Goal: Task Accomplishment & Management: Use online tool/utility

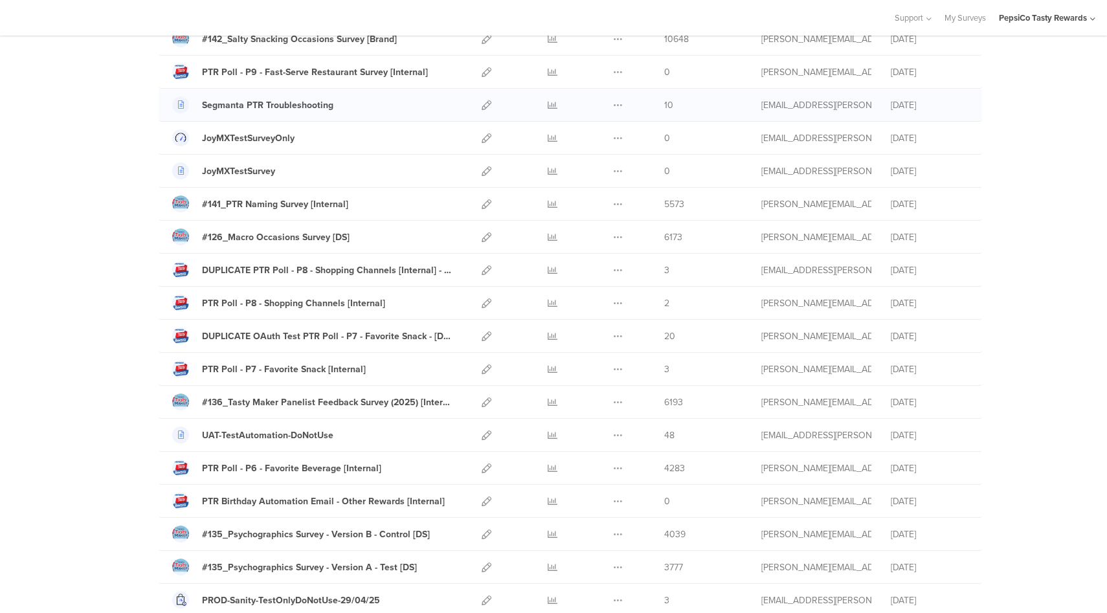
scroll to position [323, 0]
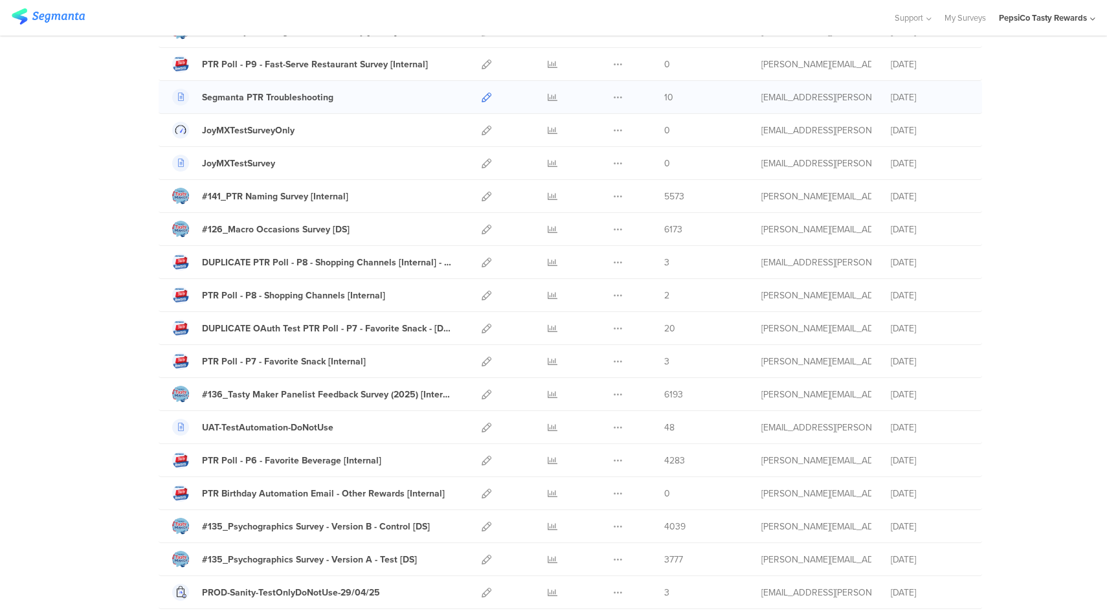
click at [482, 97] on icon at bounding box center [487, 98] width 10 height 10
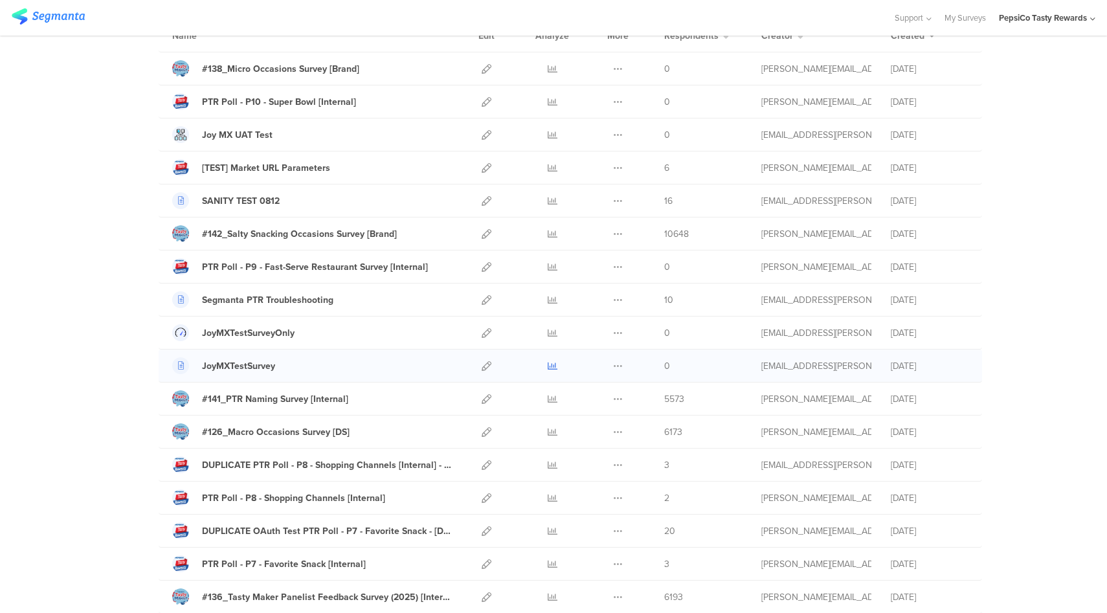
scroll to position [302, 0]
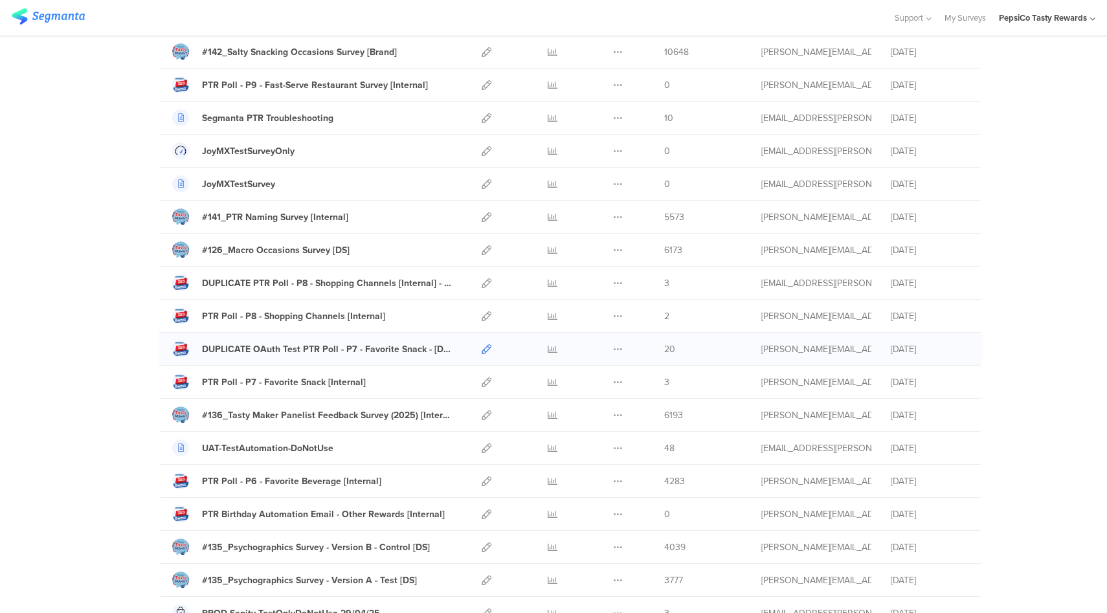
click at [482, 349] on icon at bounding box center [487, 349] width 10 height 10
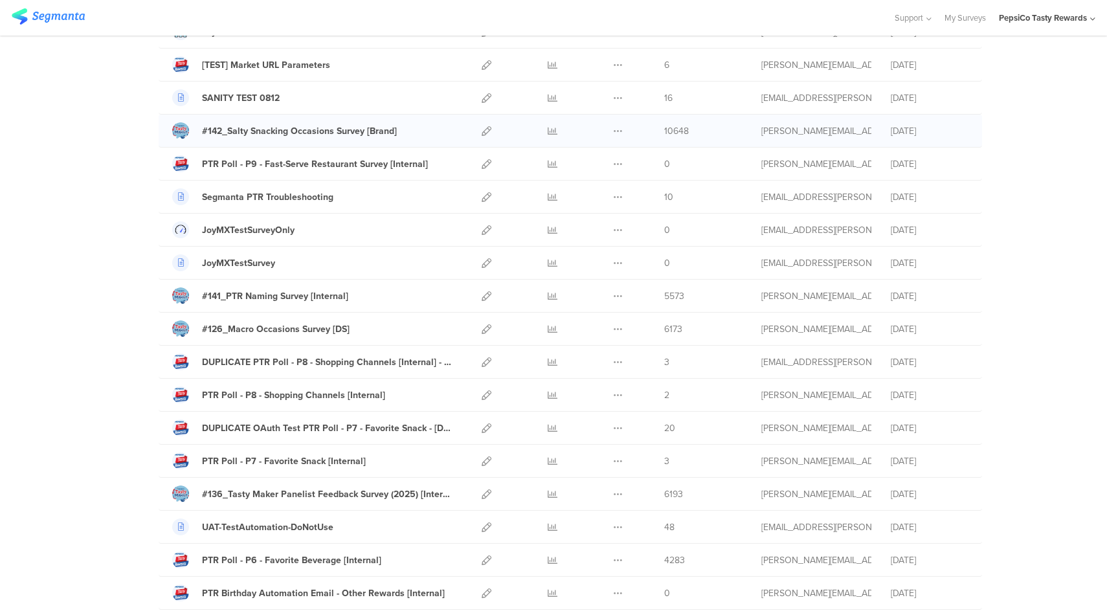
scroll to position [462, 0]
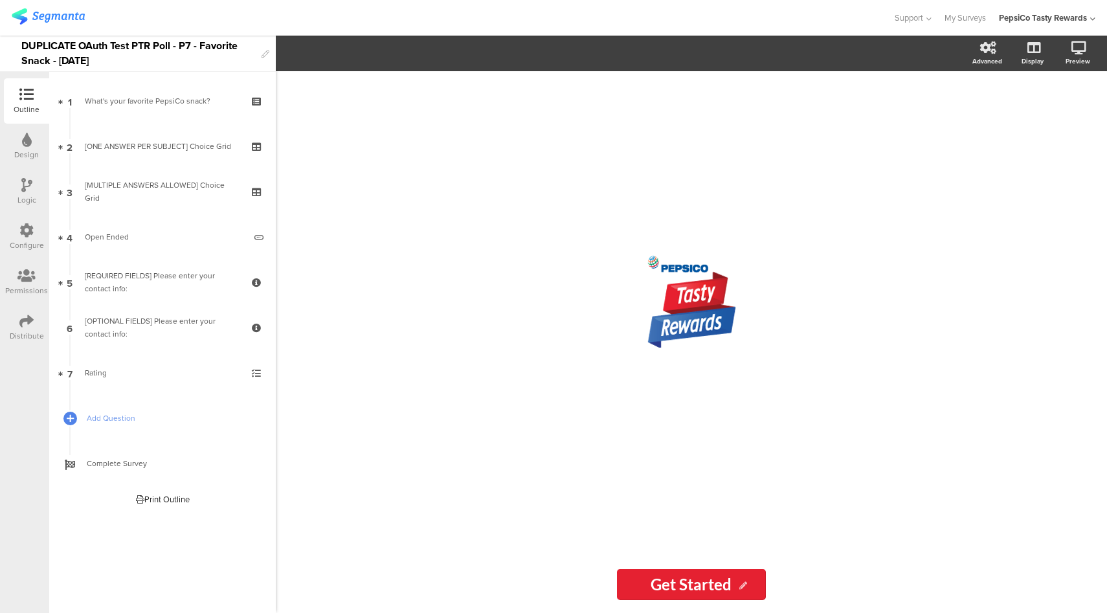
click at [32, 225] on icon at bounding box center [26, 230] width 14 height 14
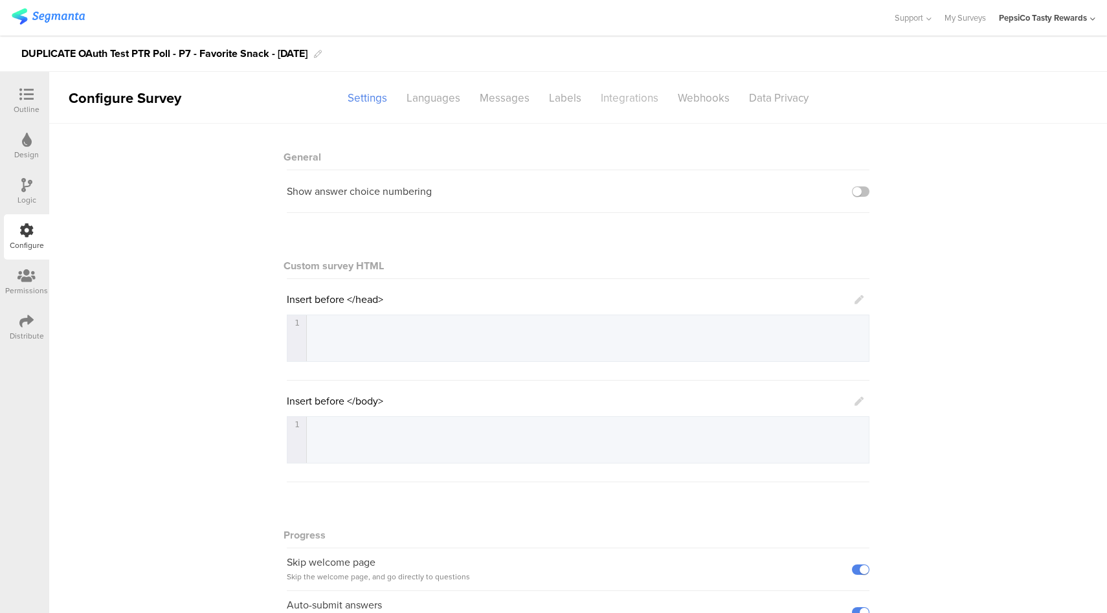
click at [632, 102] on div "Integrations" at bounding box center [629, 98] width 77 height 23
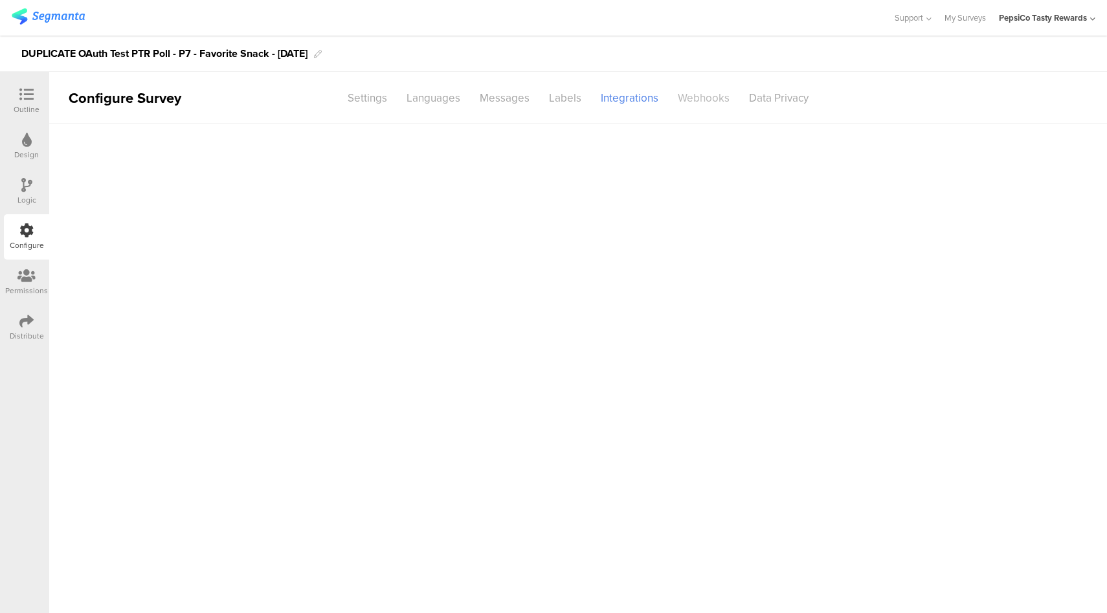
click at [704, 99] on div "Webhooks" at bounding box center [703, 98] width 71 height 23
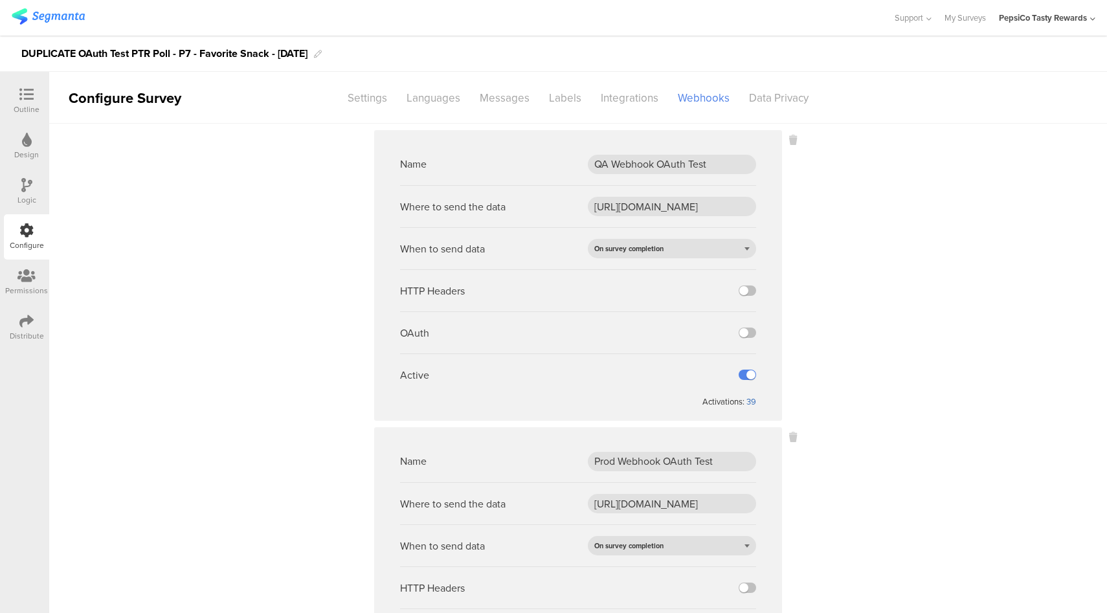
click at [748, 399] on div "39" at bounding box center [751, 401] width 10 height 12
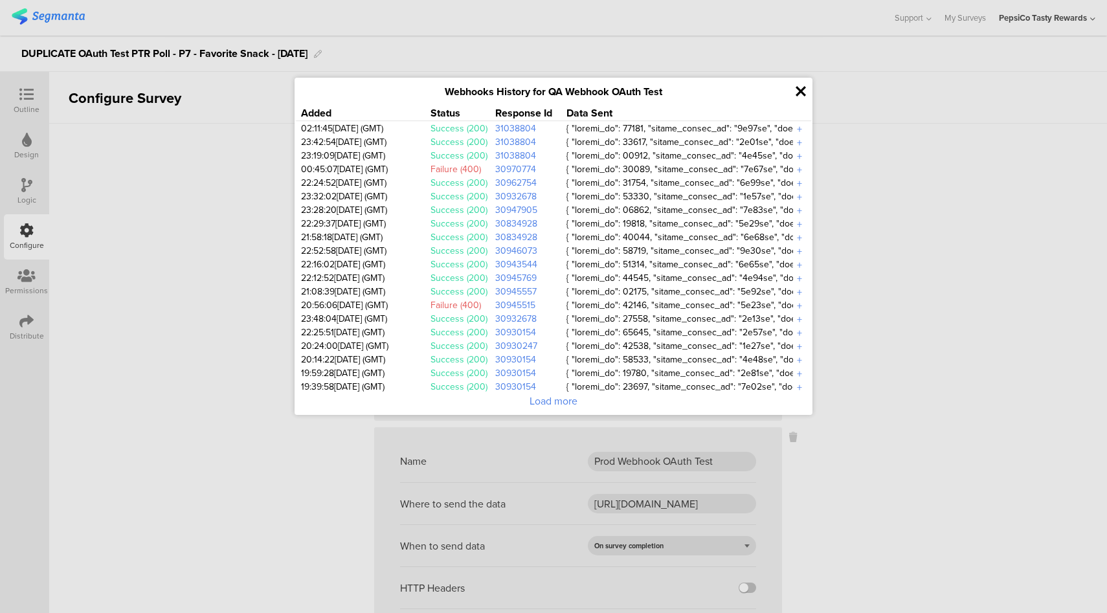
click at [797, 80] on div "Webhooks History for QA Webhook OAuth Test Added Status Response Id Data Sent 0…" at bounding box center [553, 246] width 518 height 337
click at [799, 93] on icon at bounding box center [800, 91] width 10 height 15
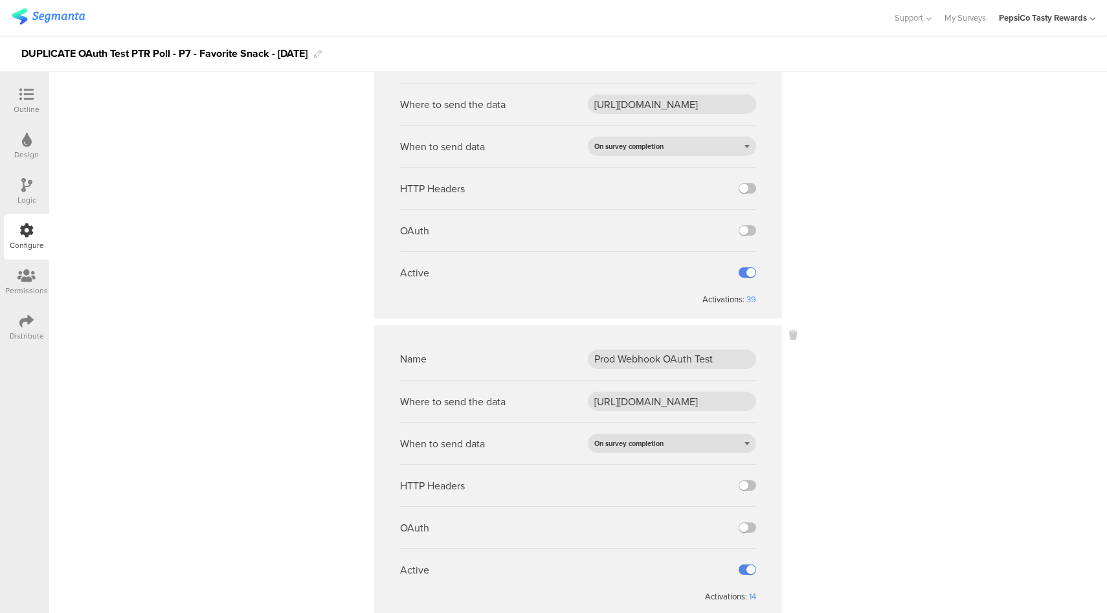
scroll to position [138, 0]
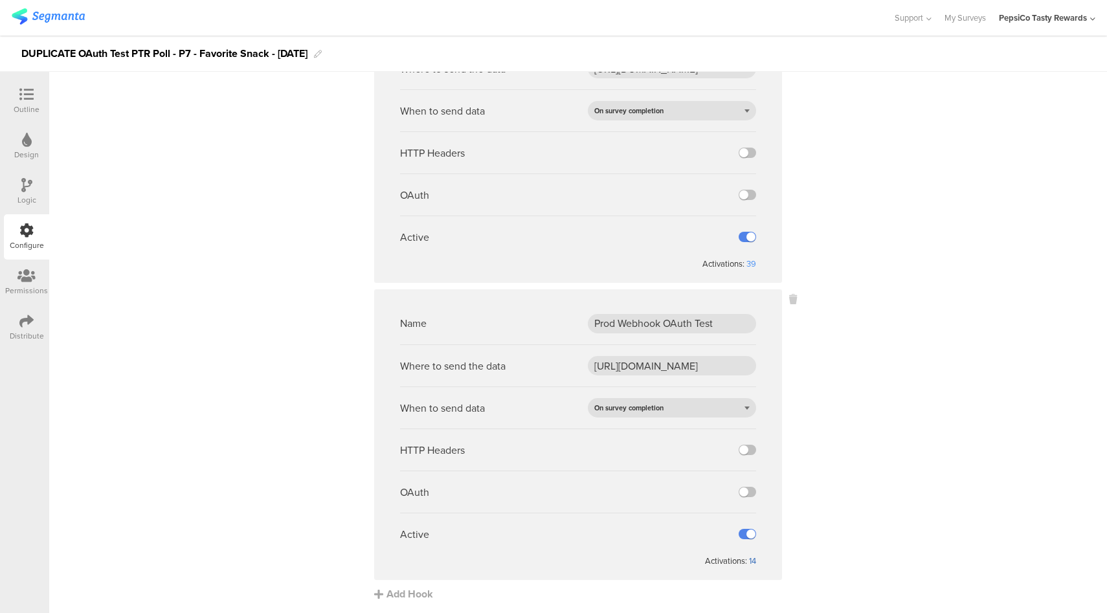
click at [749, 559] on div "14" at bounding box center [752, 561] width 7 height 12
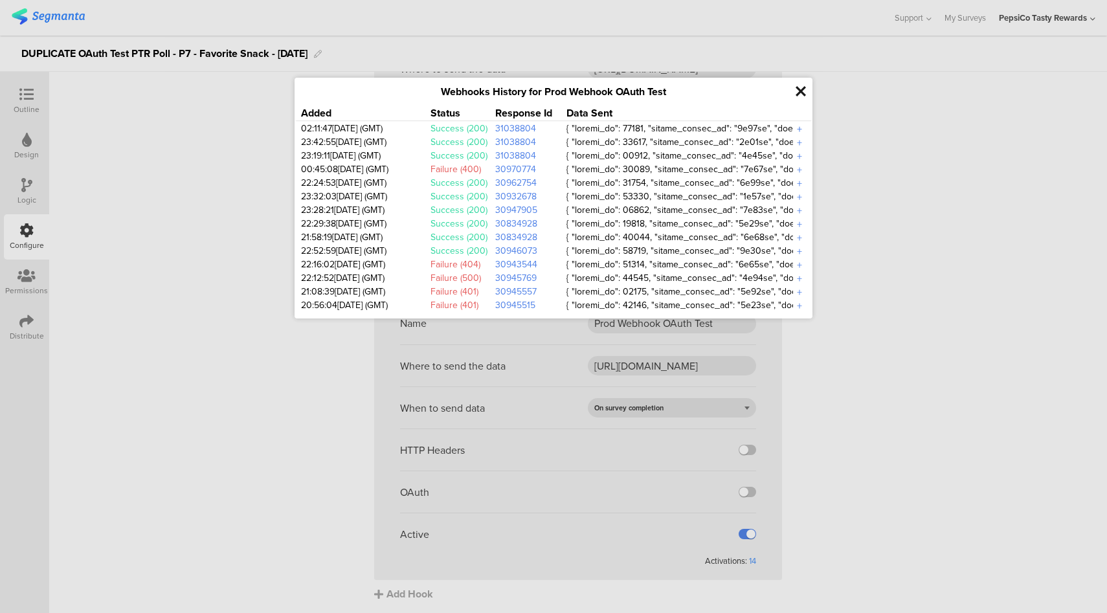
click at [801, 129] on div "+" at bounding box center [799, 129] width 13 height 15
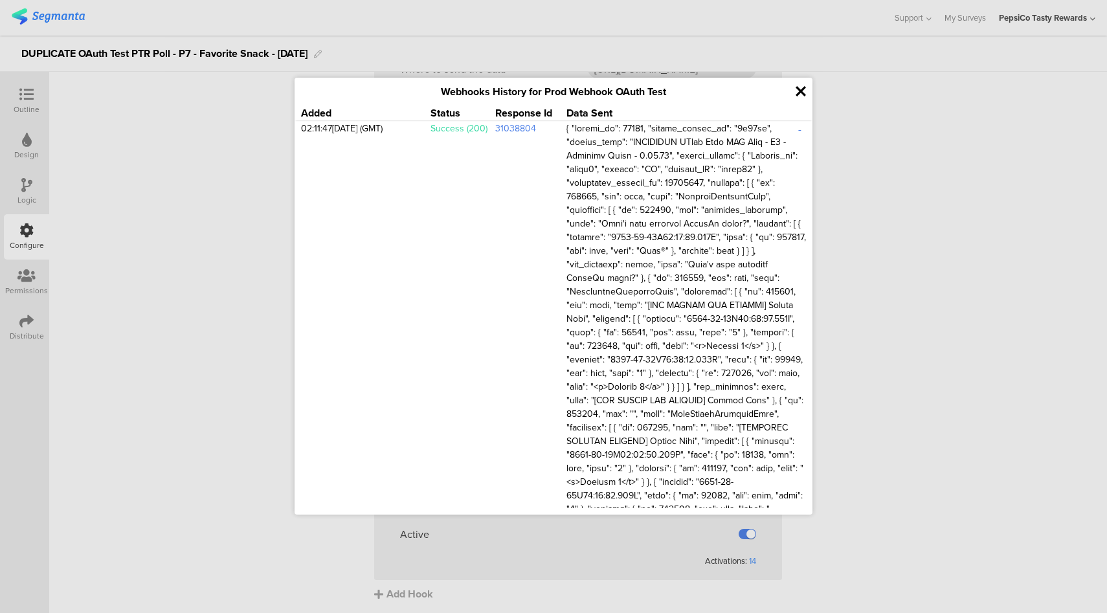
click at [801, 91] on icon at bounding box center [800, 91] width 10 height 15
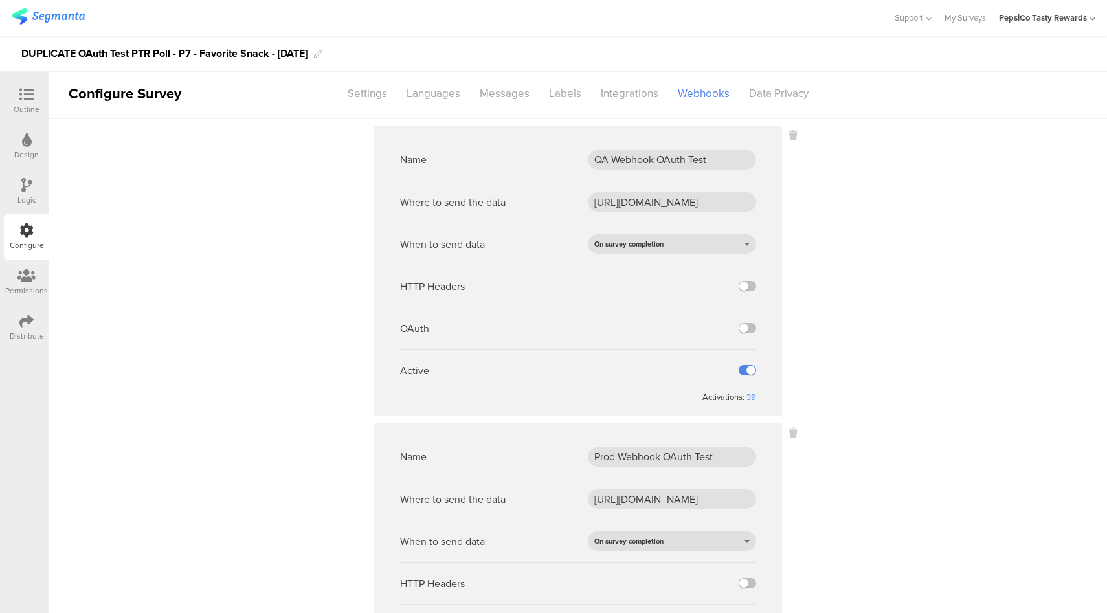
scroll to position [0, 0]
